Goal: Information Seeking & Learning: Learn about a topic

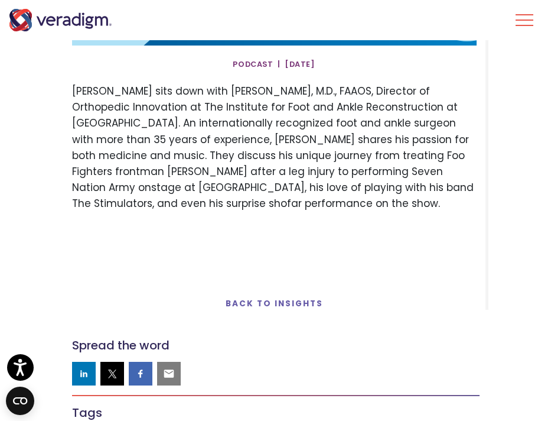
scroll to position [515, 0]
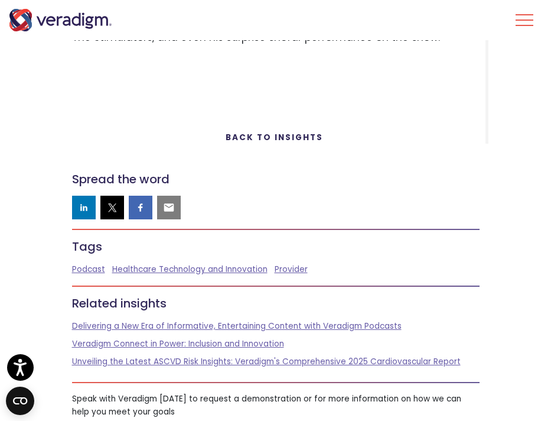
click at [261, 141] on link "Back to Insights" at bounding box center [274, 137] width 97 height 11
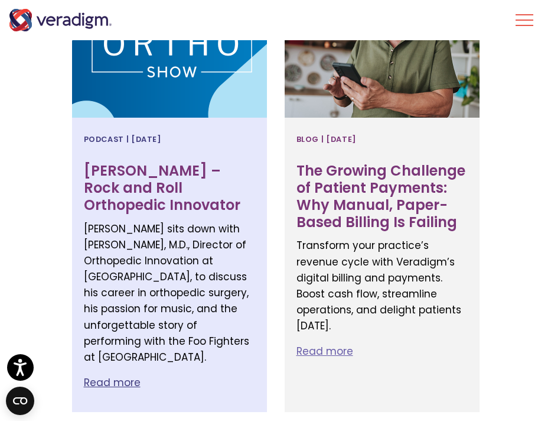
scroll to position [560, 0]
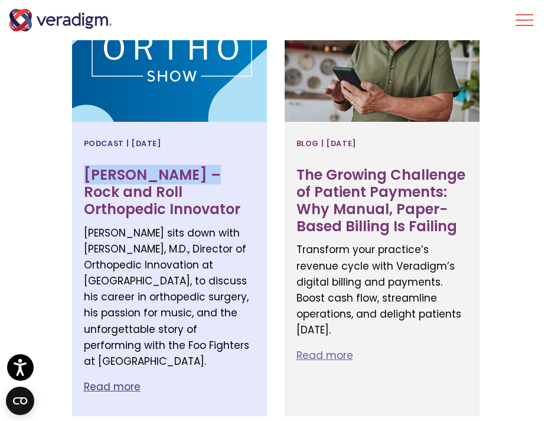
click at [194, 167] on h3 "[PERSON_NAME] – Rock and Roll Orthopedic Innovator" at bounding box center [169, 192] width 171 height 51
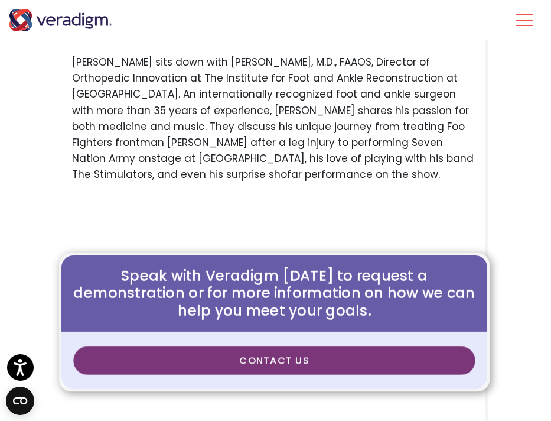
scroll to position [544, 0]
